Goal: Navigation & Orientation: Find specific page/section

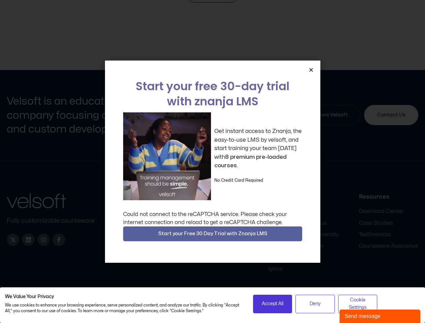
click at [213, 162] on div "Get instant access to Znanja, the easy-to-use LMS by velsoft, and start trainin…" at bounding box center [212, 156] width 179 height 88
click at [311, 70] on icon "Close" at bounding box center [311, 69] width 5 height 5
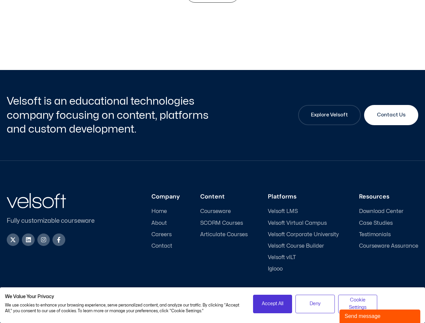
click at [213, 234] on div "Company Home About Careers Contact Content Courseware SCORM Courses Articulate …" at bounding box center [262, 232] width 313 height 79
click at [273, 304] on span "Accept All" at bounding box center [273, 303] width 22 height 7
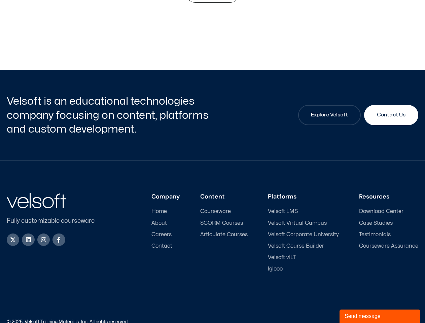
click at [315, 320] on div "Accessibility Policy | Privacy Policy" at bounding box center [316, 322] width 206 height 5
click at [358, 320] on link "Accessibility Policy" at bounding box center [360, 322] width 40 height 4
click at [380, 317] on div "Send message" at bounding box center [380, 317] width 71 height 8
